Goal: Find specific page/section: Locate a particular part of the current website

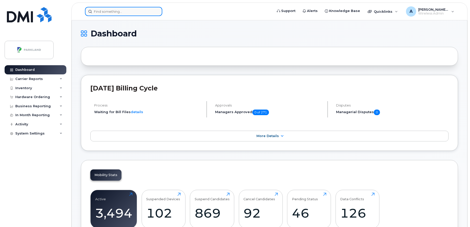
drag, startPoint x: 93, startPoint y: 11, endPoint x: 94, endPoint y: 9, distance: 3.0
click at [93, 10] on input at bounding box center [123, 11] width 77 height 9
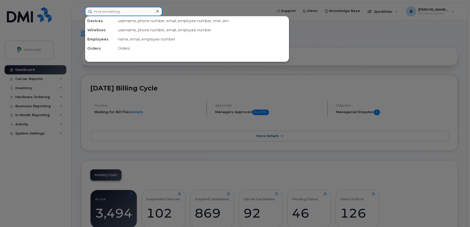
paste input "Jacki Hess"
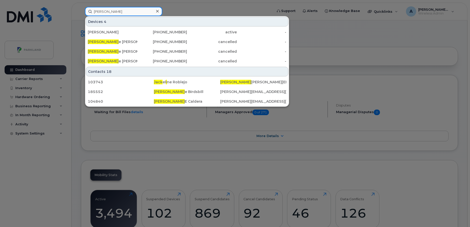
type input "Jacki"
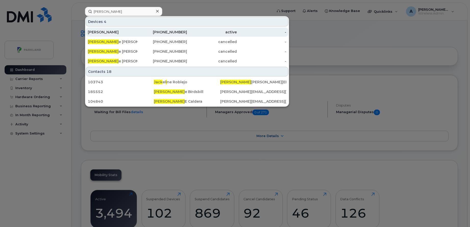
click at [131, 32] on div "Jacqueline Hess" at bounding box center [113, 32] width 50 height 5
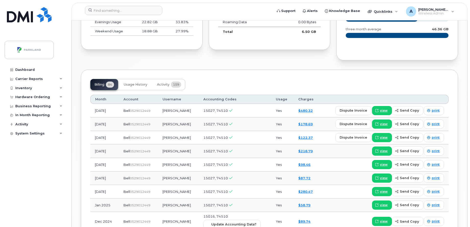
scroll to position [375, 0]
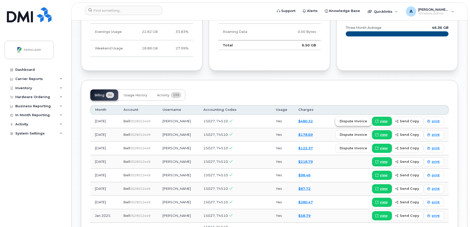
click at [366, 119] on span "dispute invoice" at bounding box center [354, 121] width 28 height 5
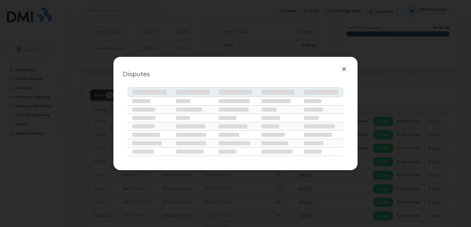
select select
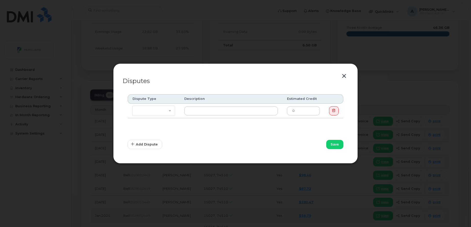
click at [345, 77] on button "button" at bounding box center [345, 76] width 8 height 7
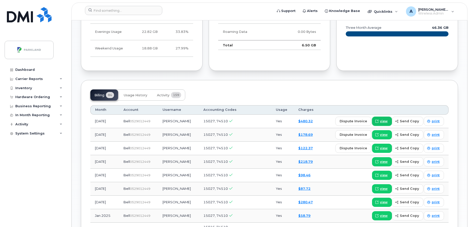
click at [382, 119] on span "view" at bounding box center [384, 121] width 8 height 5
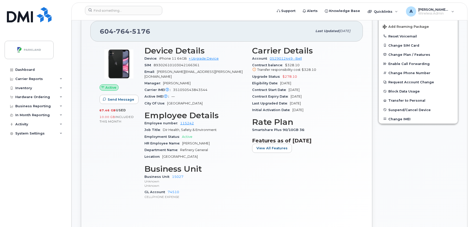
scroll to position [0, 0]
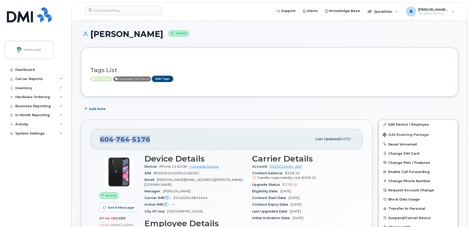
drag, startPoint x: 99, startPoint y: 139, endPoint x: 152, endPoint y: 136, distance: 53.4
click at [152, 136] on div "604 764 5176 Last updated Aug 28, 2025" at bounding box center [226, 139] width 272 height 20
copy span "604 764 5176"
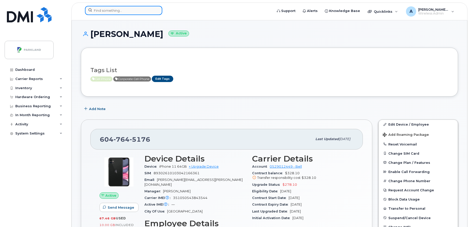
click at [104, 11] on input at bounding box center [123, 10] width 77 height 9
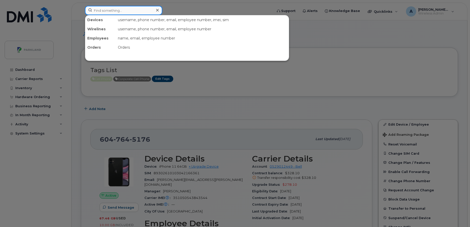
paste input "Steven Fleissner,"
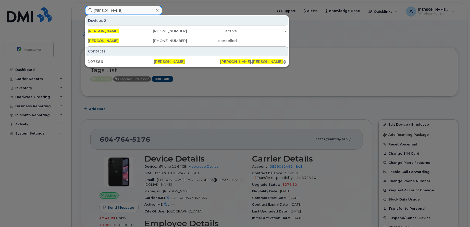
type input "Steven Fleissner"
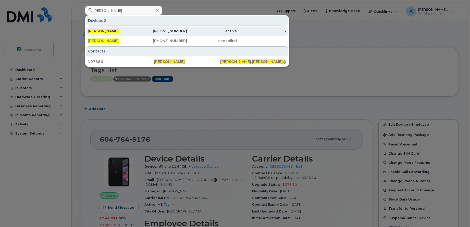
click at [98, 32] on span "Steven Fleissner" at bounding box center [103, 31] width 31 height 5
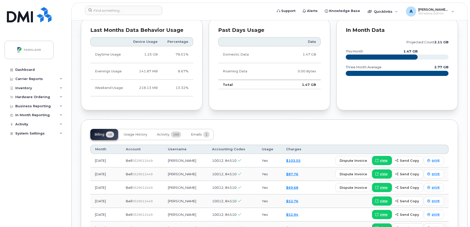
scroll to position [383, 0]
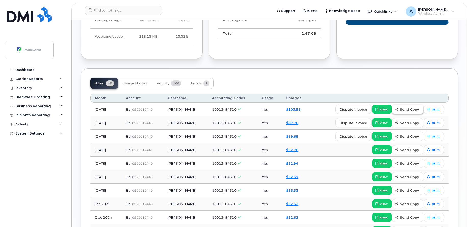
click at [412, 107] on span "send copy" at bounding box center [409, 109] width 19 height 5
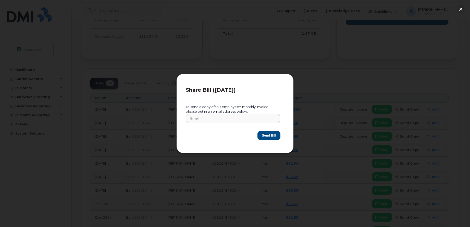
click at [340, 72] on div at bounding box center [235, 113] width 470 height 227
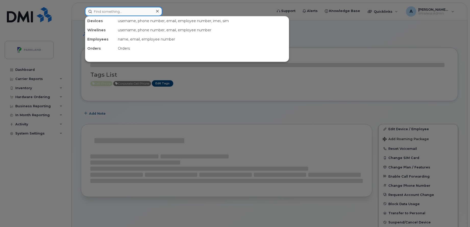
click at [141, 12] on input at bounding box center [123, 11] width 77 height 9
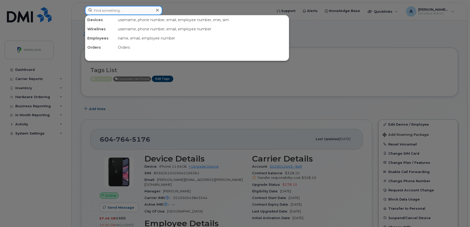
drag, startPoint x: 141, startPoint y: 12, endPoint x: 133, endPoint y: 11, distance: 7.7
click at [133, 11] on input at bounding box center [123, 10] width 77 height 9
paste input "[PERSON_NAME],"
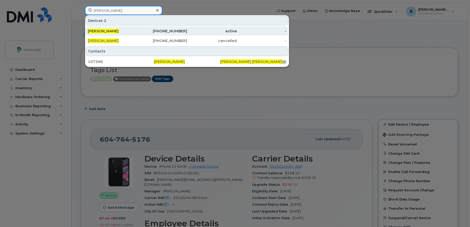
type input "[PERSON_NAME]"
click at [219, 34] on div "active" at bounding box center [212, 31] width 50 height 9
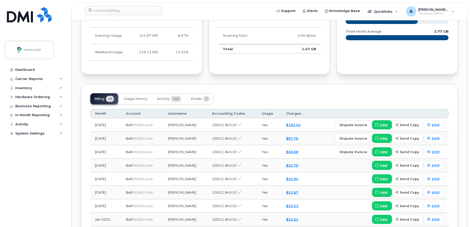
scroll to position [383, 0]
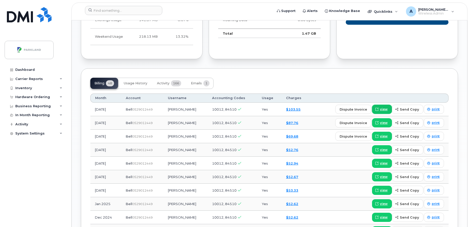
click at [383, 107] on span "view" at bounding box center [384, 109] width 8 height 5
click at [434, 107] on span "print" at bounding box center [436, 109] width 8 height 5
click at [263, 56] on div "Past Days Usage Data Domestic Data 1.47 GB Roaming Data 0.00 Bytes Total 1.47 GB" at bounding box center [270, 13] width 128 height 98
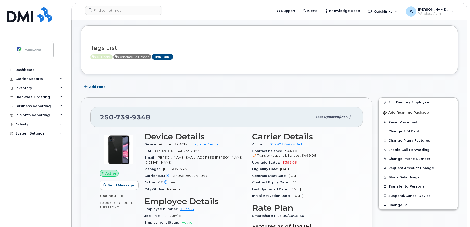
scroll to position [0, 0]
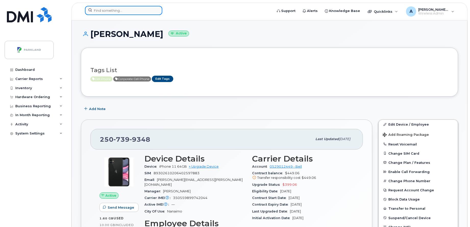
click at [134, 14] on input at bounding box center [123, 10] width 77 height 9
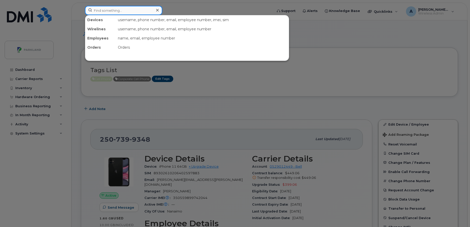
drag, startPoint x: 134, startPoint y: 13, endPoint x: 132, endPoint y: 9, distance: 3.9
click at [132, 9] on input at bounding box center [123, 10] width 77 height 9
paste input "Francois Perreault"
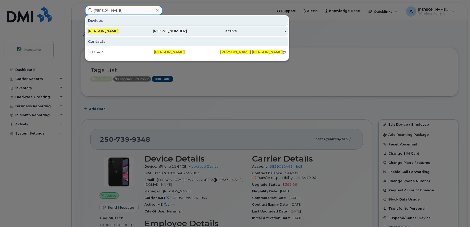
type input "Francois Perreault"
click at [133, 34] on div "Francois Perreault" at bounding box center [113, 31] width 50 height 9
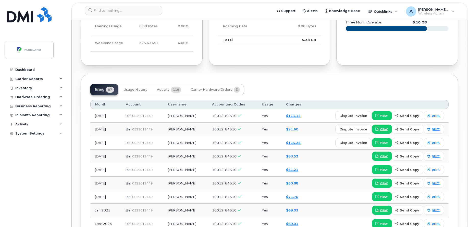
scroll to position [383, 0]
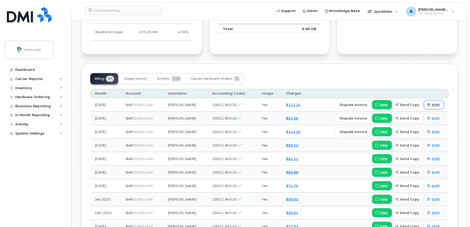
click at [433, 106] on span "print" at bounding box center [436, 105] width 8 height 5
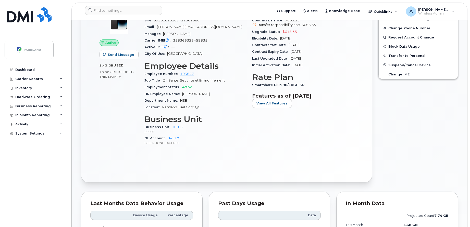
scroll to position [0, 0]
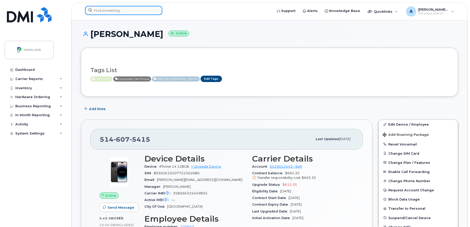
click at [120, 10] on input at bounding box center [123, 10] width 77 height 9
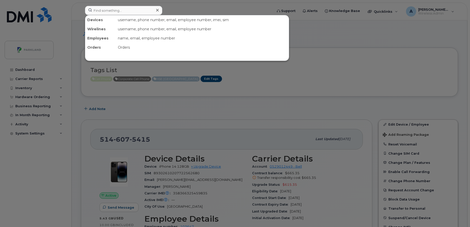
drag, startPoint x: 120, startPoint y: 10, endPoint x: 321, endPoint y: 86, distance: 215.0
click at [321, 86] on div at bounding box center [235, 113] width 470 height 227
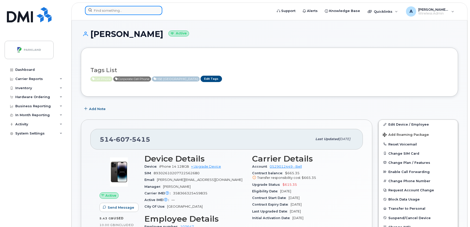
click at [100, 12] on input at bounding box center [123, 10] width 77 height 9
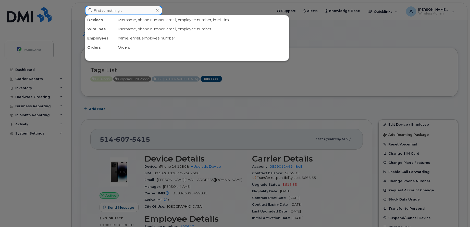
paste input "Laura Hughes"
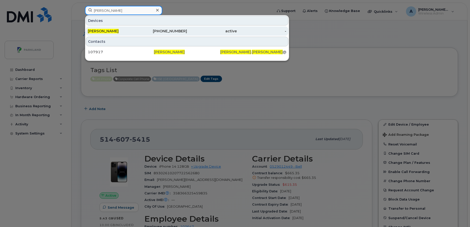
type input "Laura Hughes"
click at [135, 32] on div "Laura Hughes" at bounding box center [113, 31] width 50 height 5
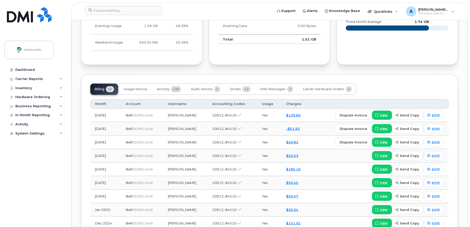
scroll to position [383, 0]
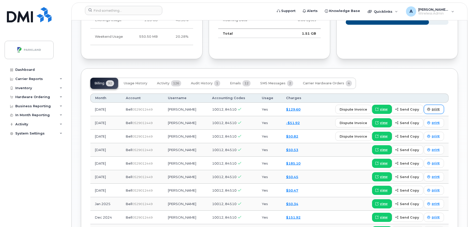
click at [433, 107] on span "print" at bounding box center [436, 109] width 8 height 5
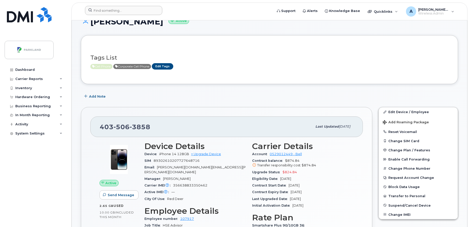
scroll to position [0, 0]
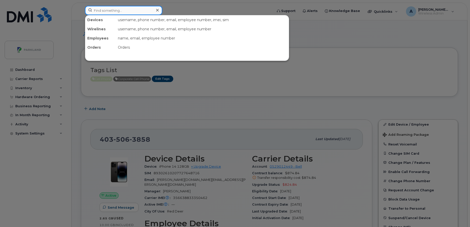
click at [132, 9] on input at bounding box center [123, 10] width 77 height 9
paste input "6047645176"
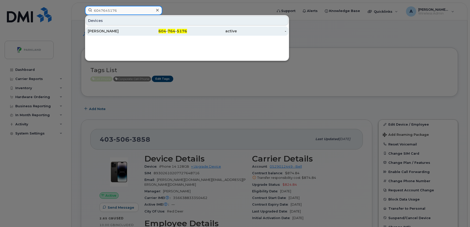
type input "6047645176"
click at [134, 29] on div "[PERSON_NAME]" at bounding box center [113, 31] width 50 height 5
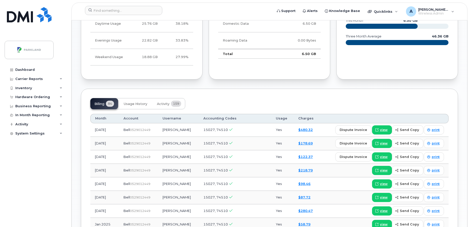
scroll to position [319, 0]
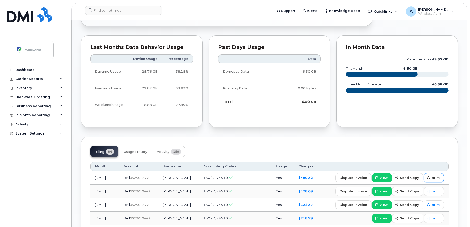
click at [431, 173] on link "print" at bounding box center [434, 177] width 20 height 9
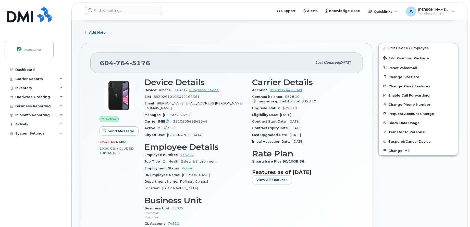
scroll to position [153, 0]
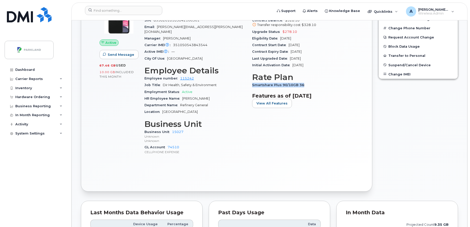
drag, startPoint x: 252, startPoint y: 85, endPoint x: 303, endPoint y: 86, distance: 51.3
click at [303, 86] on div "Carrier Details Account 0529012449 - Bell Contract balance $328.10 Transfer res…" at bounding box center [303, 80] width 108 height 164
copy span "Smartshare Plus 90/10GB 36"
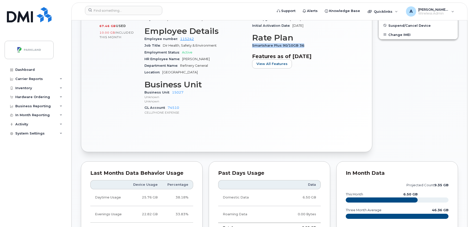
scroll to position [192, 0]
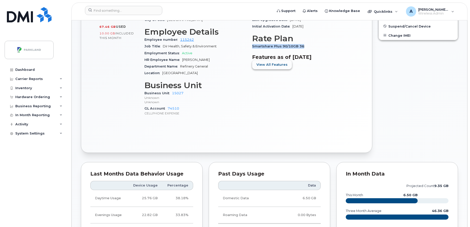
click at [274, 65] on span "View All Features" at bounding box center [271, 64] width 31 height 5
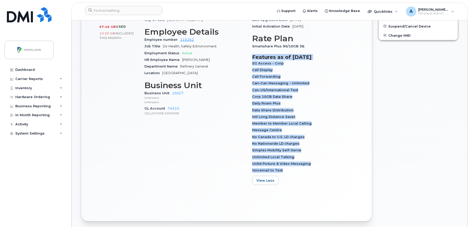
drag, startPoint x: 253, startPoint y: 57, endPoint x: 304, endPoint y: 169, distance: 123.3
click at [304, 169] on section "Features as of [DATE] 5G Access - Corp Call Display Call Forwarding Can-Can Mes…" at bounding box center [303, 119] width 102 height 131
copy section "Features as of [DATE] 5G Access - Corp Call Display Call Forwarding Can-Can Mes…"
click at [329, 127] on div "Member to Member Local Calling" at bounding box center [303, 123] width 102 height 7
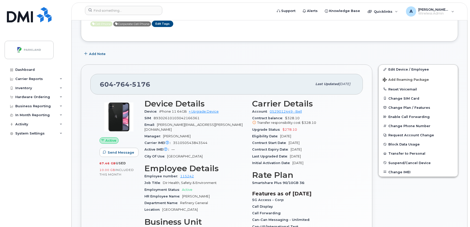
scroll to position [55, 0]
